Goal: Obtain resource: Download file/media

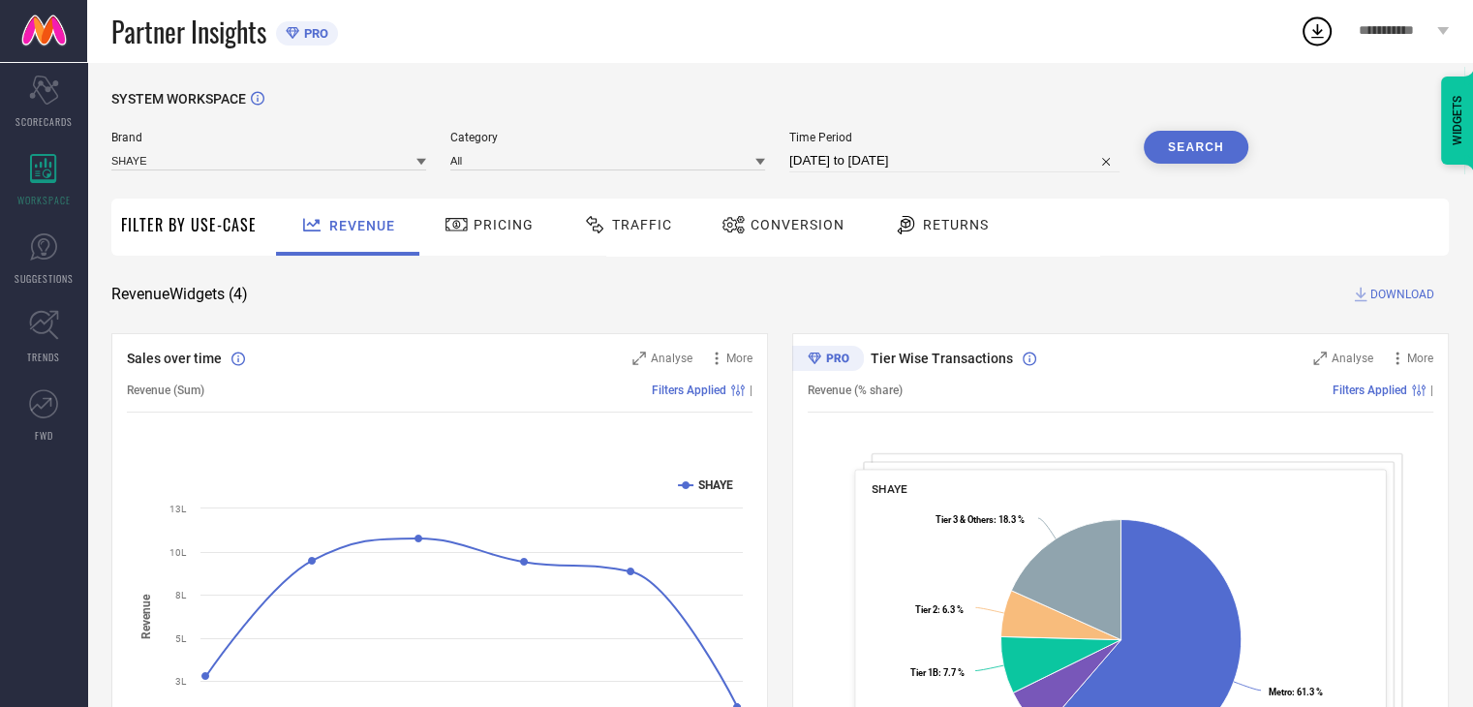
click at [814, 225] on span "Conversion" at bounding box center [798, 224] width 94 height 15
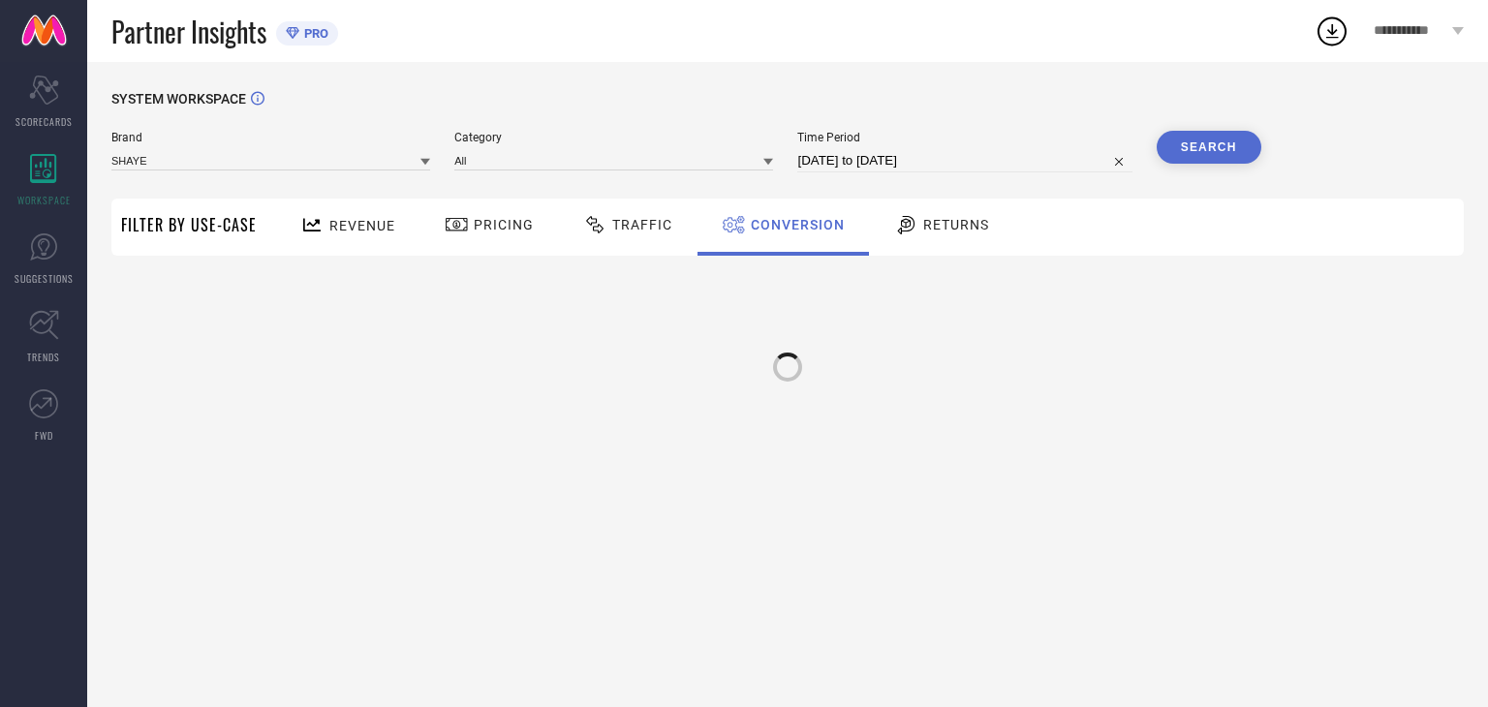
select select "7"
select select "2025"
select select "8"
select select "2025"
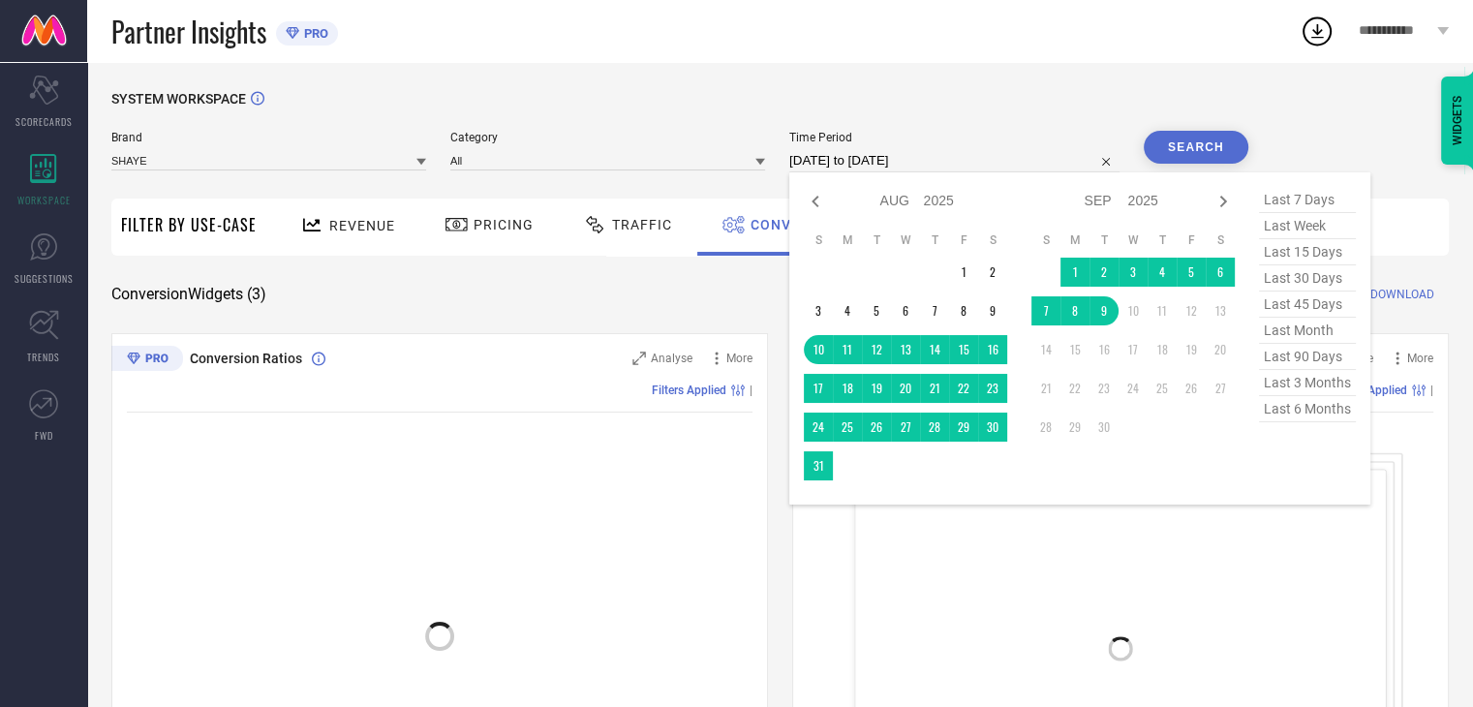
click at [992, 168] on input "[DATE] to [DATE]" at bounding box center [954, 160] width 330 height 23
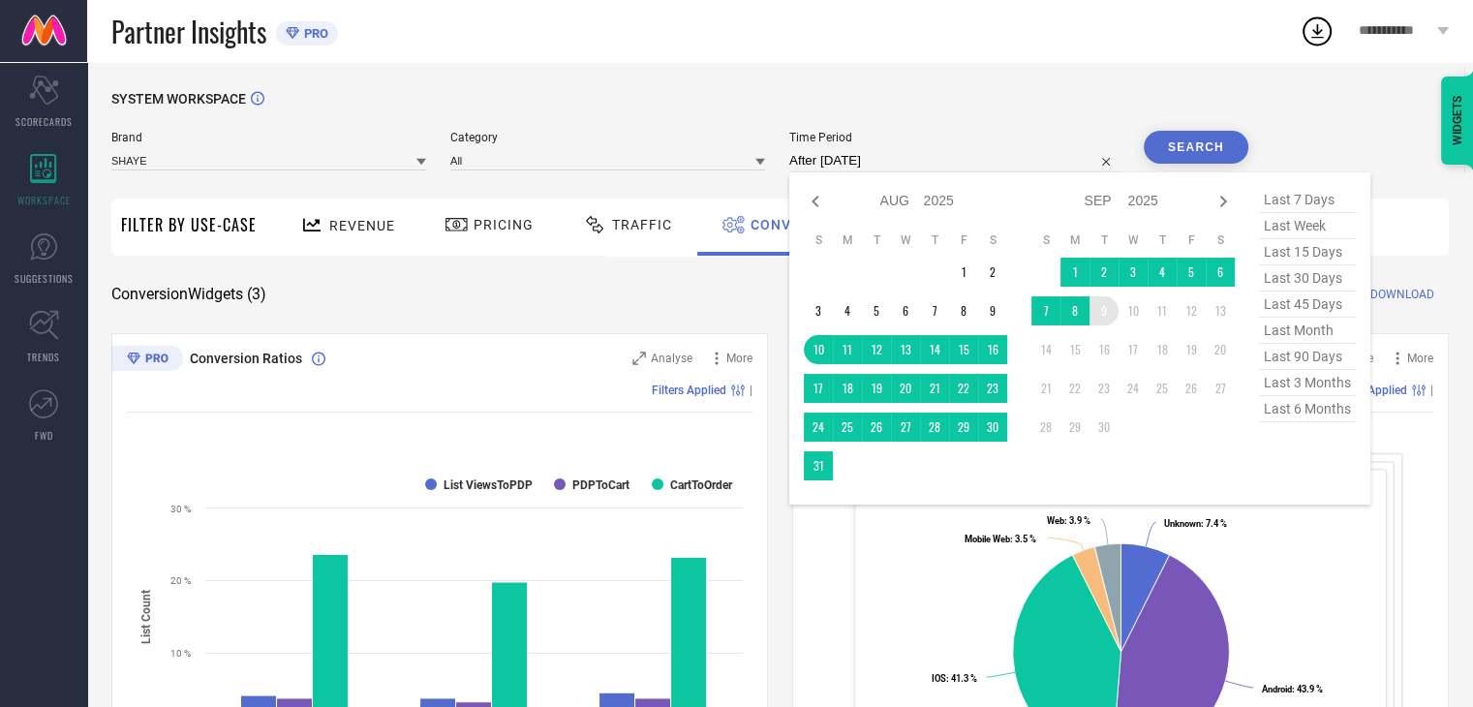
click at [1112, 316] on td "9" at bounding box center [1104, 310] width 29 height 29
type input "[DATE] to [DATE]"
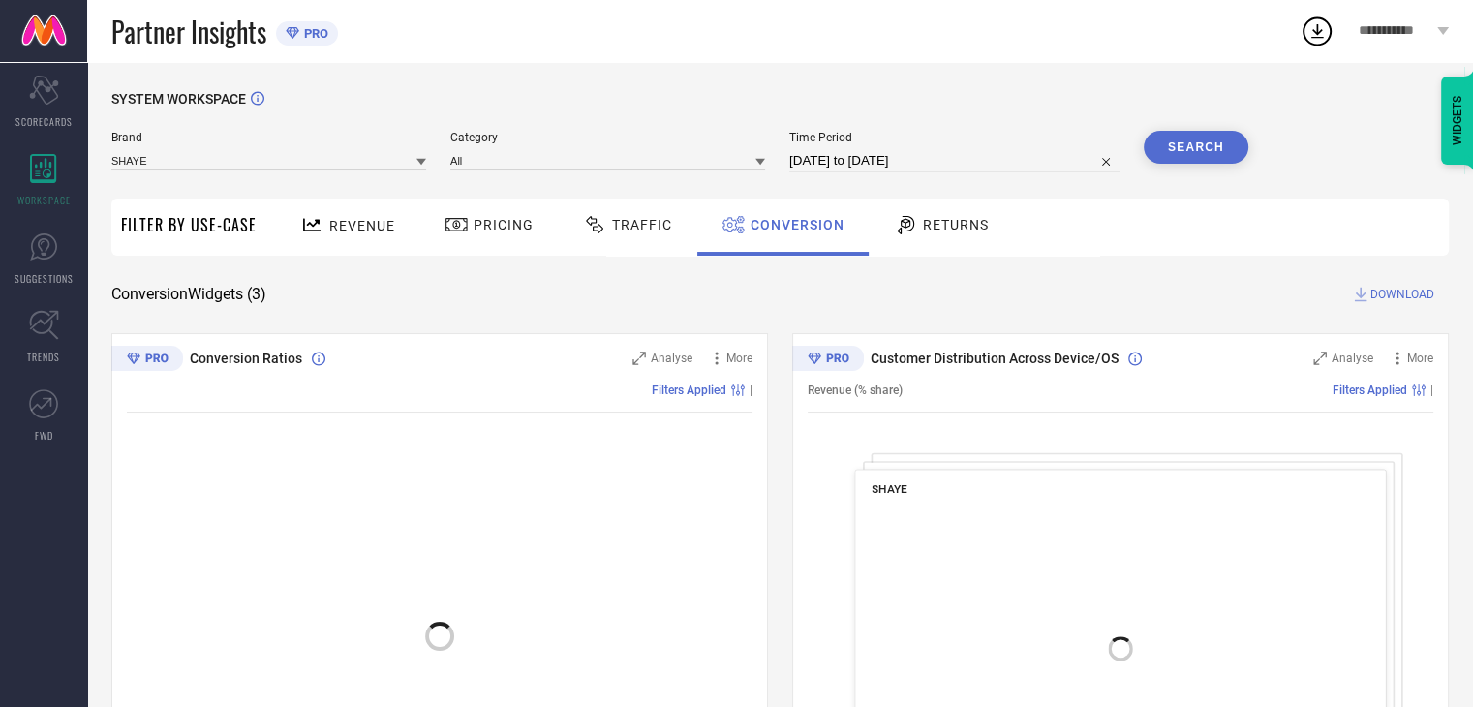
select select "7"
select select "2025"
select select "8"
select select "2025"
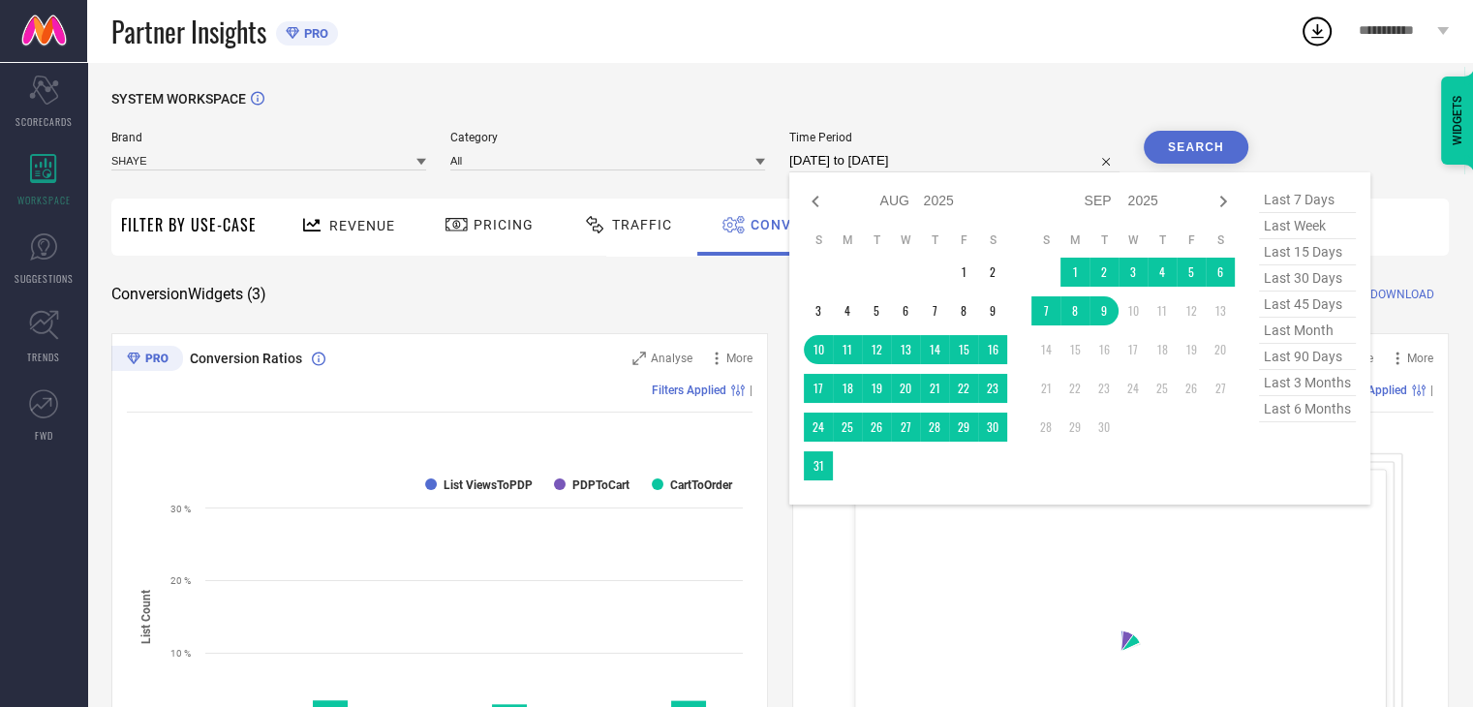
click at [972, 157] on input "[DATE] to [DATE]" at bounding box center [954, 160] width 330 height 23
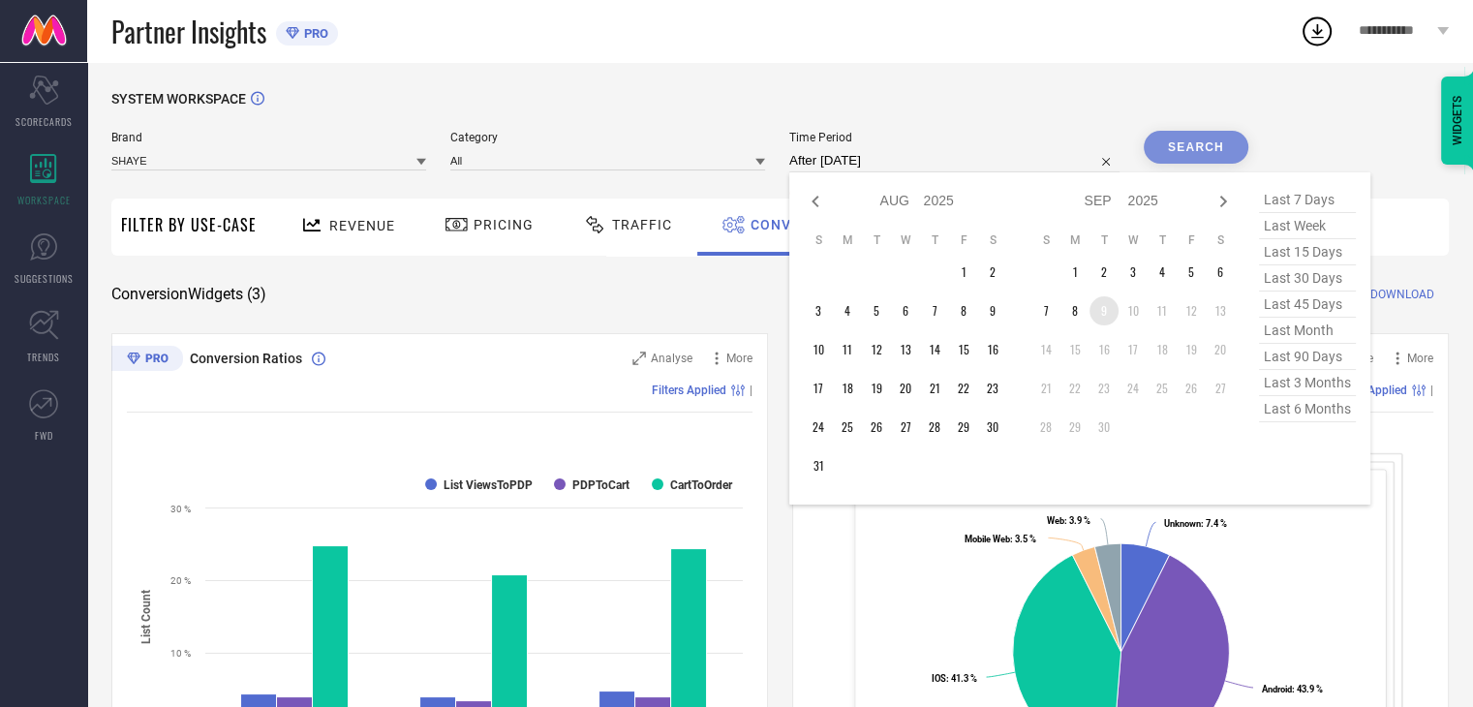
click at [1102, 312] on td "9" at bounding box center [1104, 310] width 29 height 29
type input "[DATE] to [DATE]"
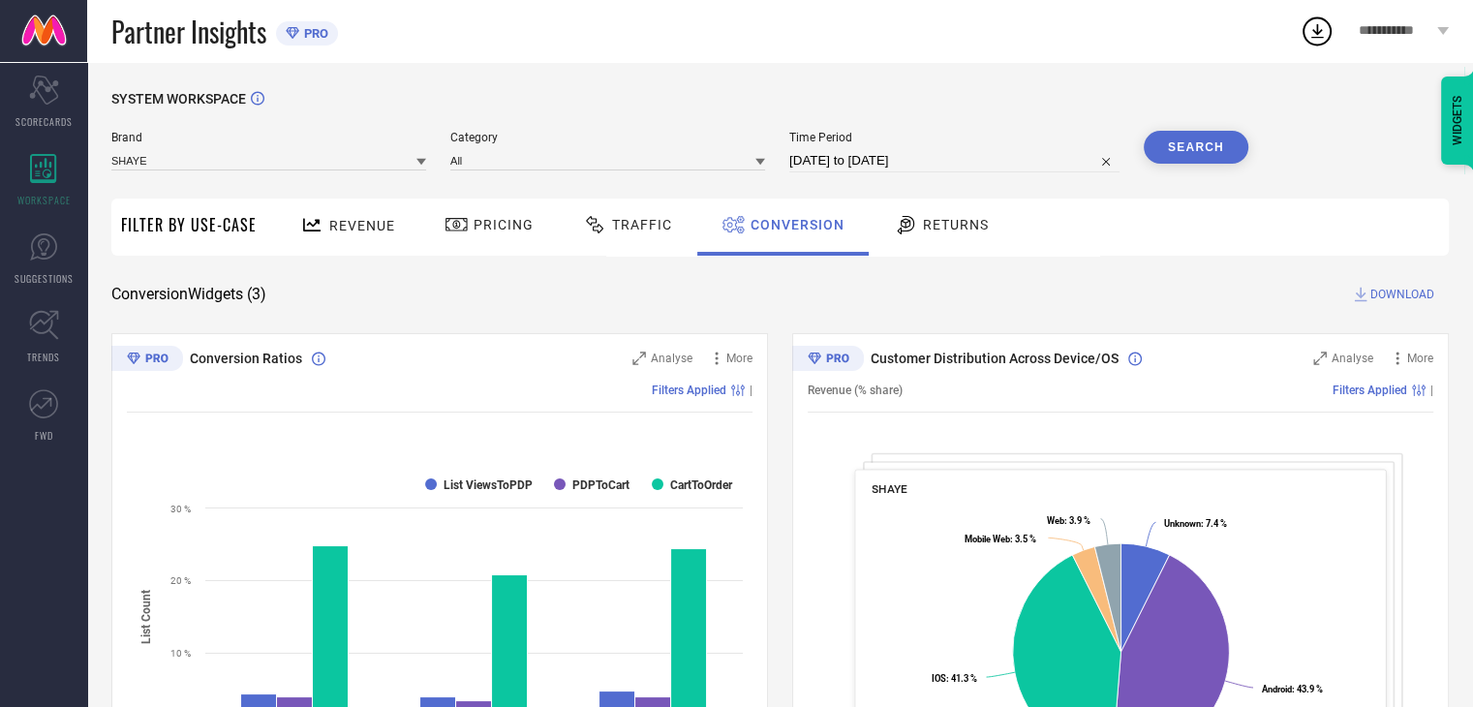
click at [1193, 134] on button "Search" at bounding box center [1196, 147] width 105 height 33
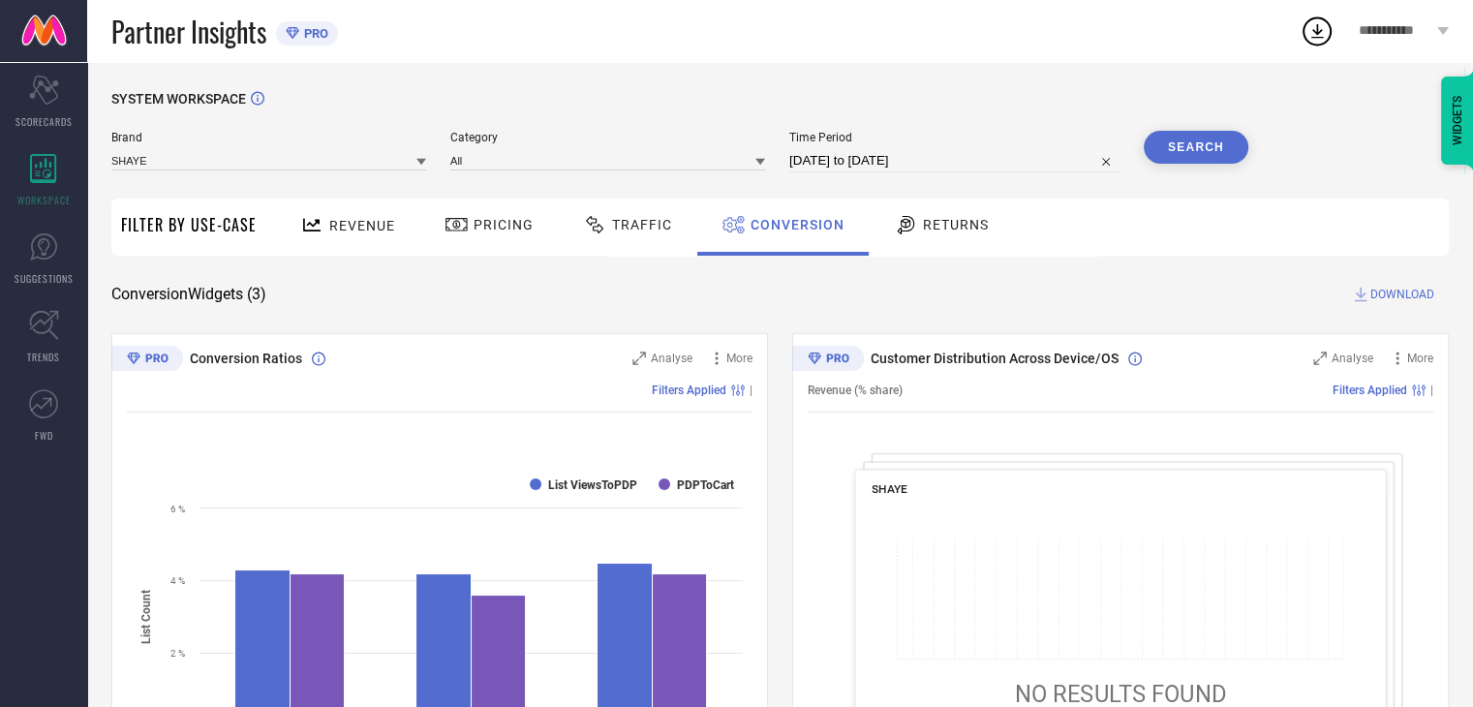
click at [1411, 303] on span "DOWNLOAD" at bounding box center [1403, 294] width 64 height 19
click at [1066, 67] on div "SYSTEM WORKSPACE Brand SHAYE Category All Time Period [DATE] to [DATE] Search F…" at bounding box center [780, 708] width 1386 height 1293
select select "8"
select select "2025"
select select "9"
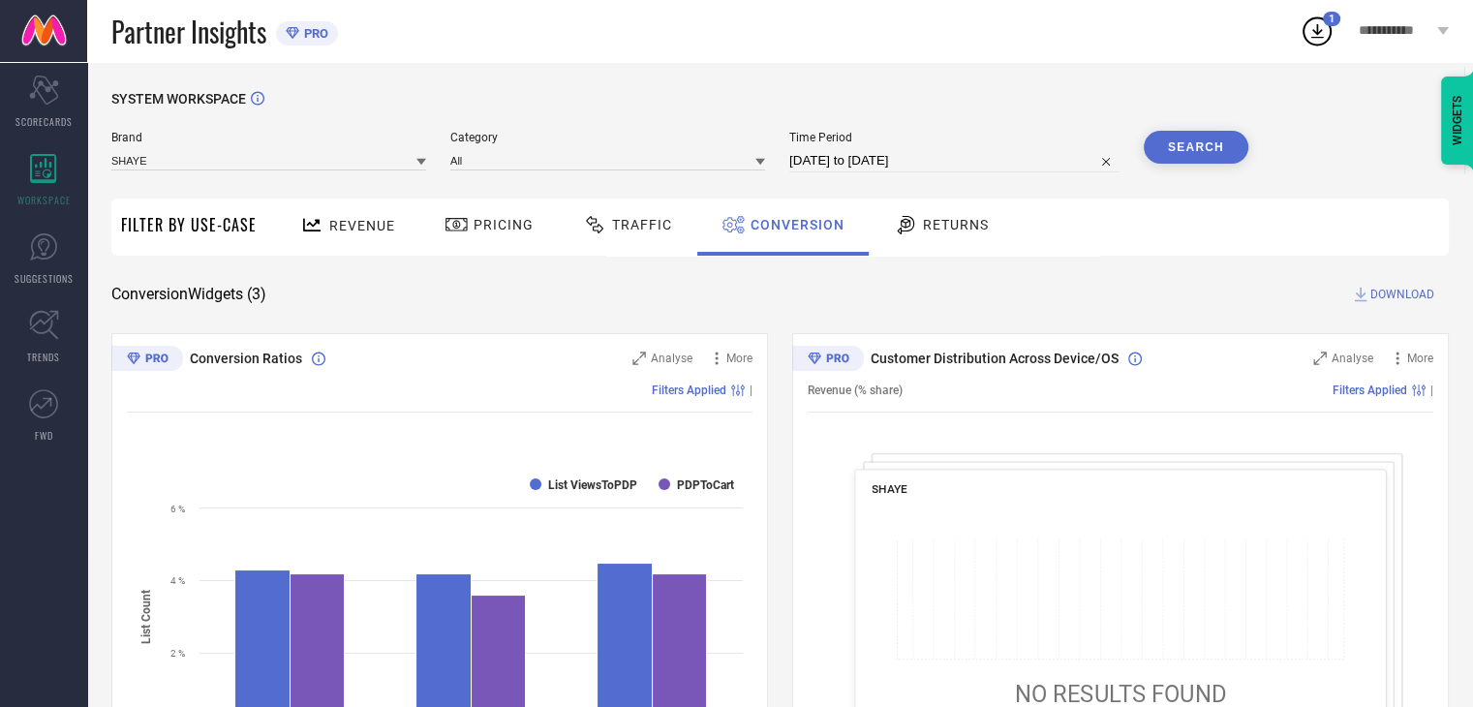
select select "2025"
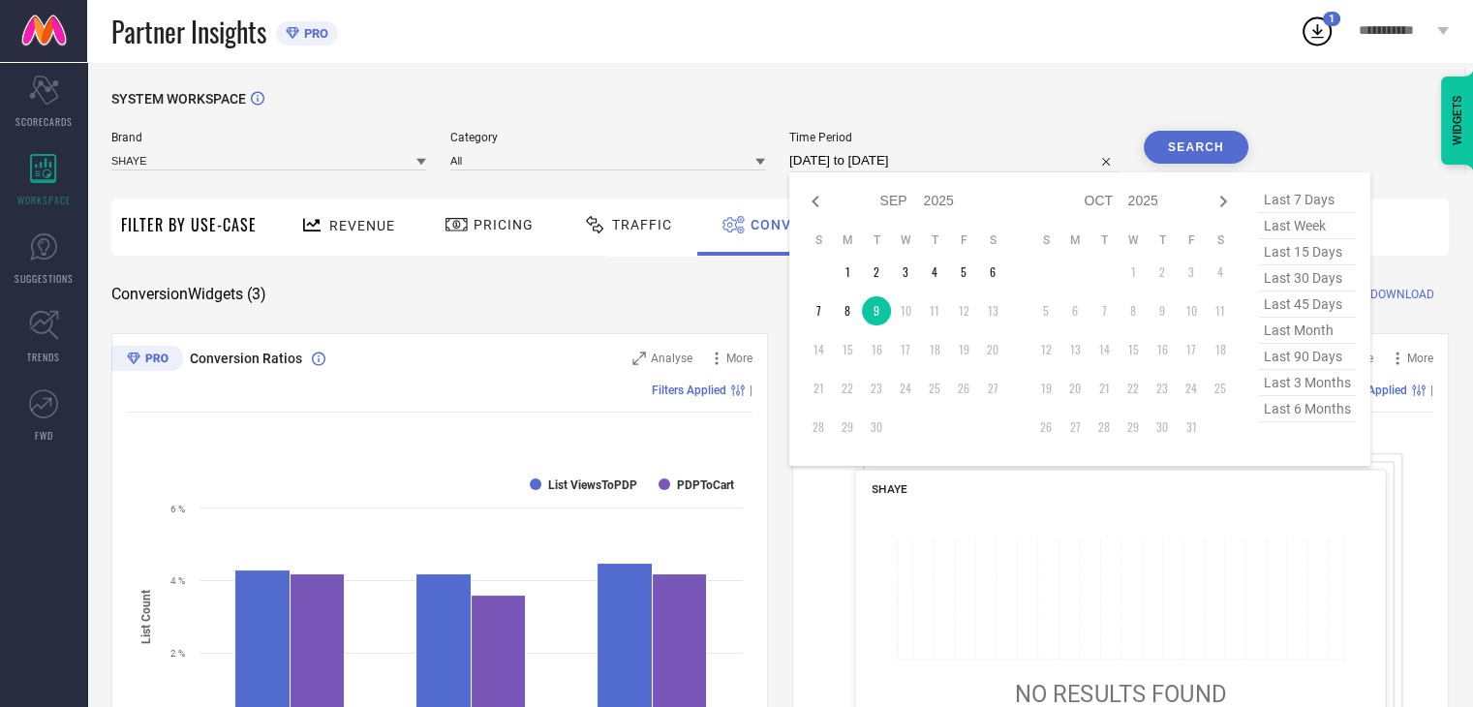
click at [1004, 161] on input "[DATE] to [DATE]" at bounding box center [954, 160] width 330 height 23
click at [851, 311] on td "8" at bounding box center [847, 310] width 29 height 29
type input "[DATE] to [DATE]"
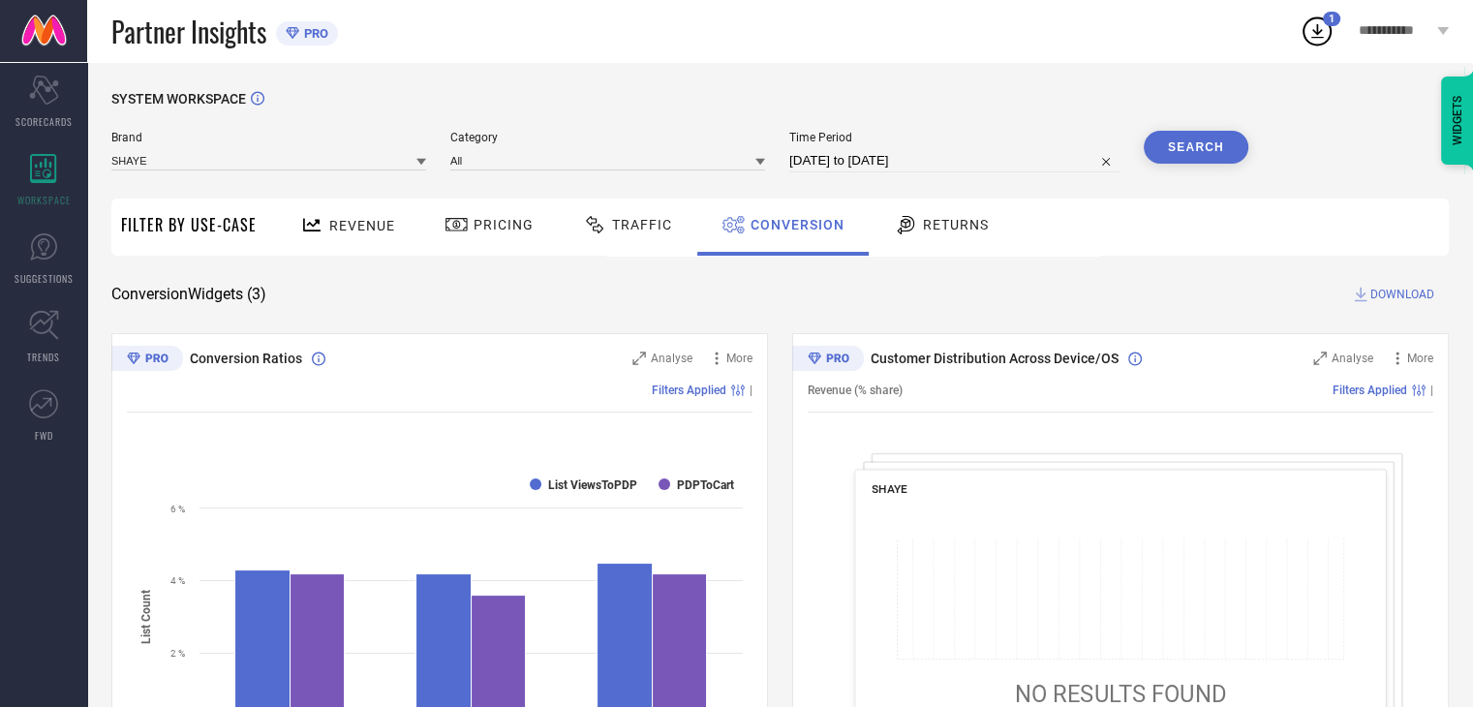
click at [1176, 143] on button "Search" at bounding box center [1196, 147] width 105 height 33
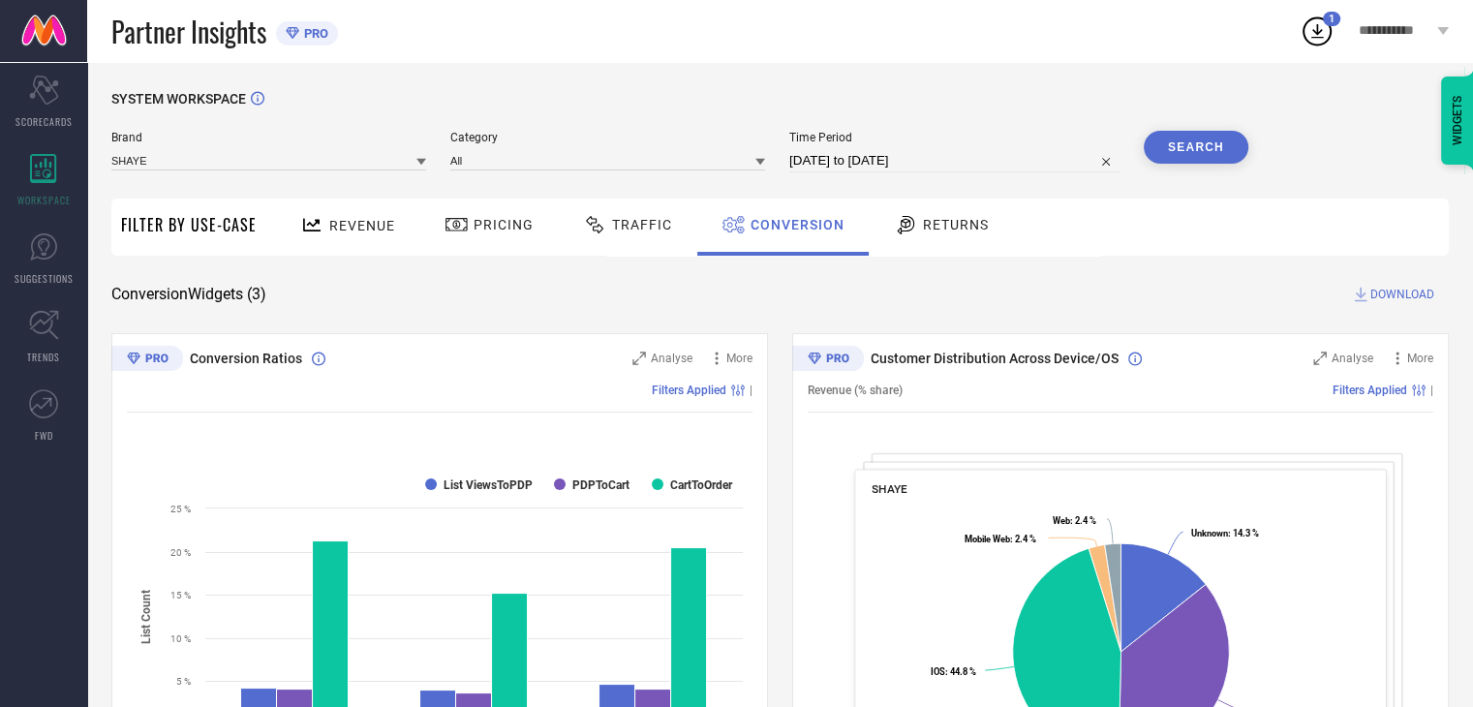
click at [1379, 292] on span "DOWNLOAD" at bounding box center [1403, 294] width 64 height 19
